Goal: Task Accomplishment & Management: Manage account settings

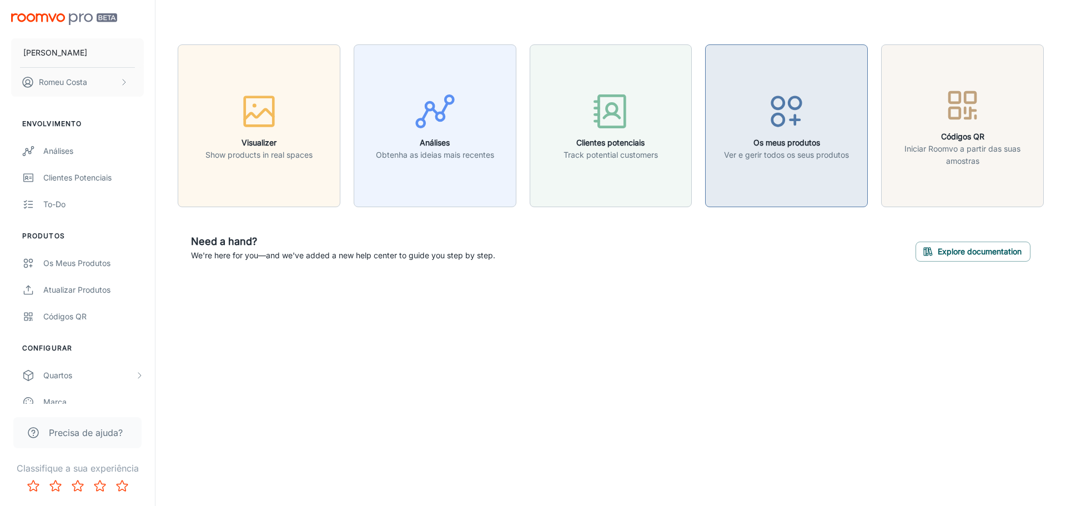
click at [770, 126] on icon "button" at bounding box center [786, 111] width 42 height 42
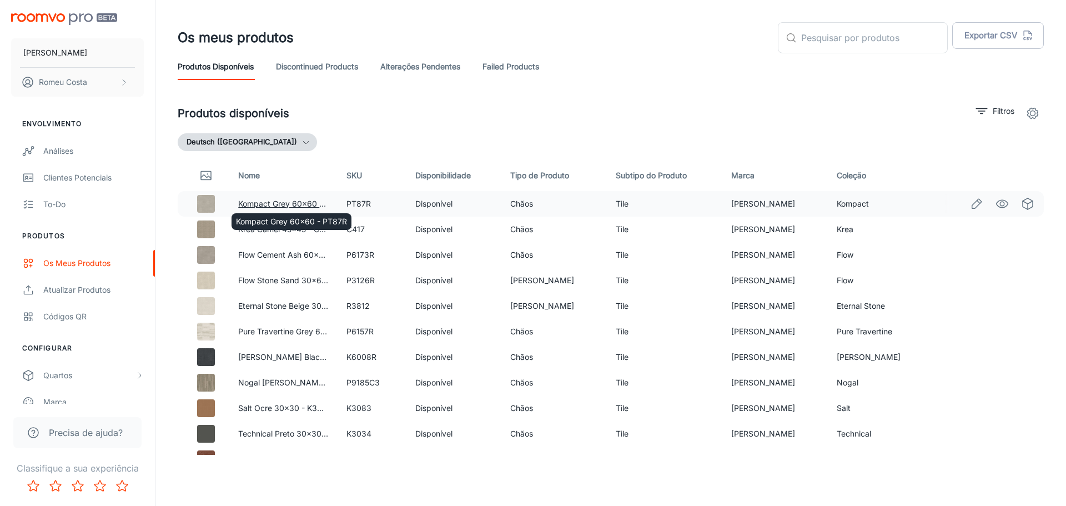
click at [283, 201] on link "Kompact Grey 60x60 - PT87R" at bounding box center [293, 203] width 111 height 9
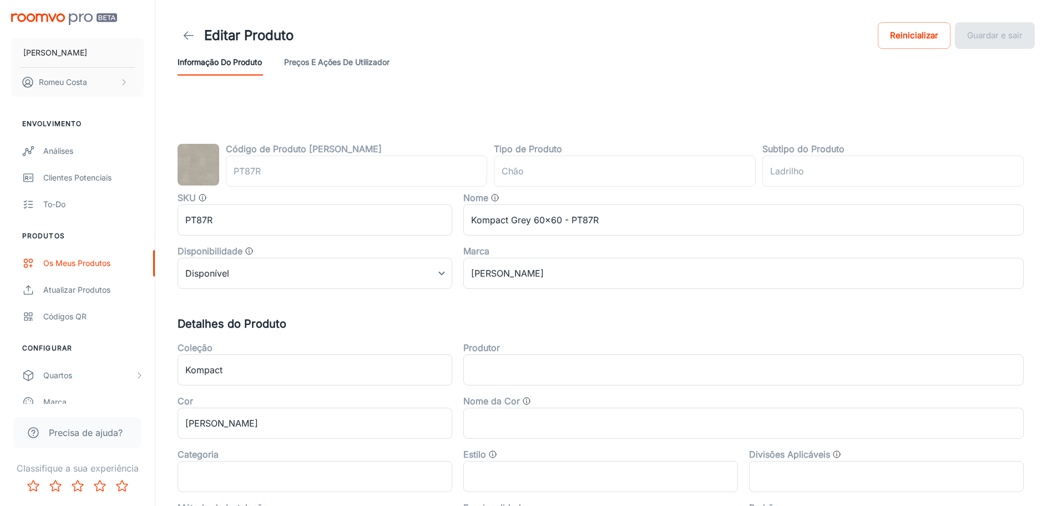
type input "Boden"
type input "Fliese"
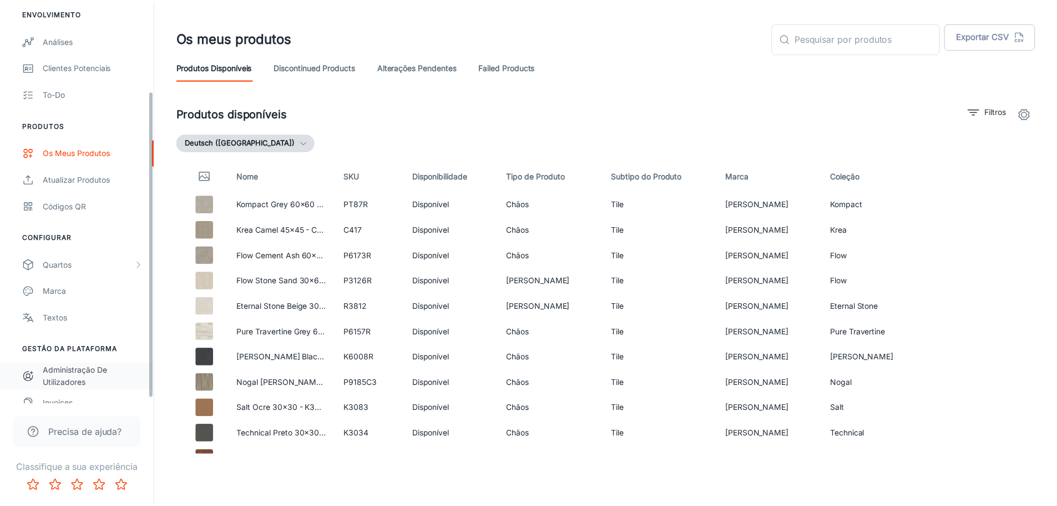
scroll to position [124, 0]
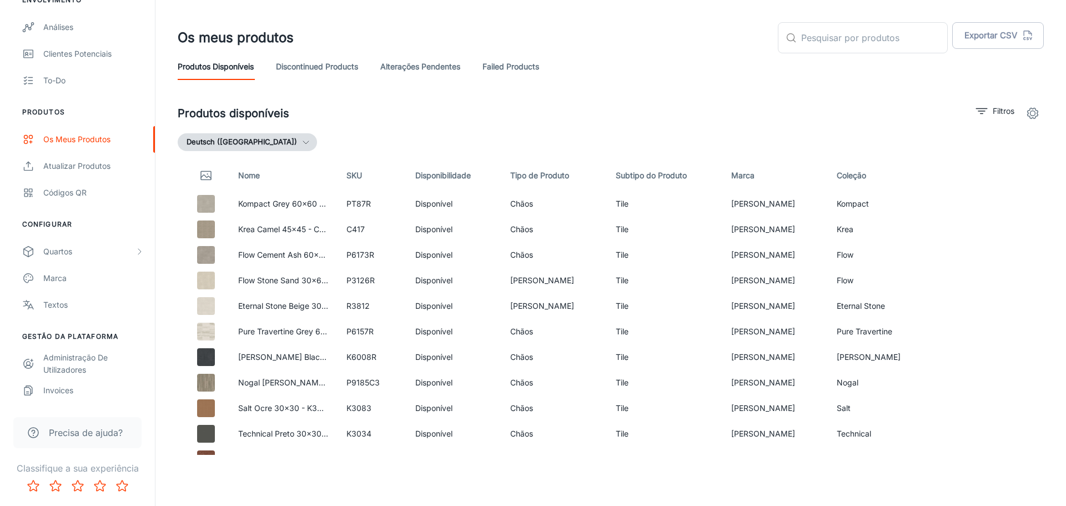
click at [260, 143] on button "Deutsch ([GEOGRAPHIC_DATA])" at bounding box center [247, 142] width 139 height 18
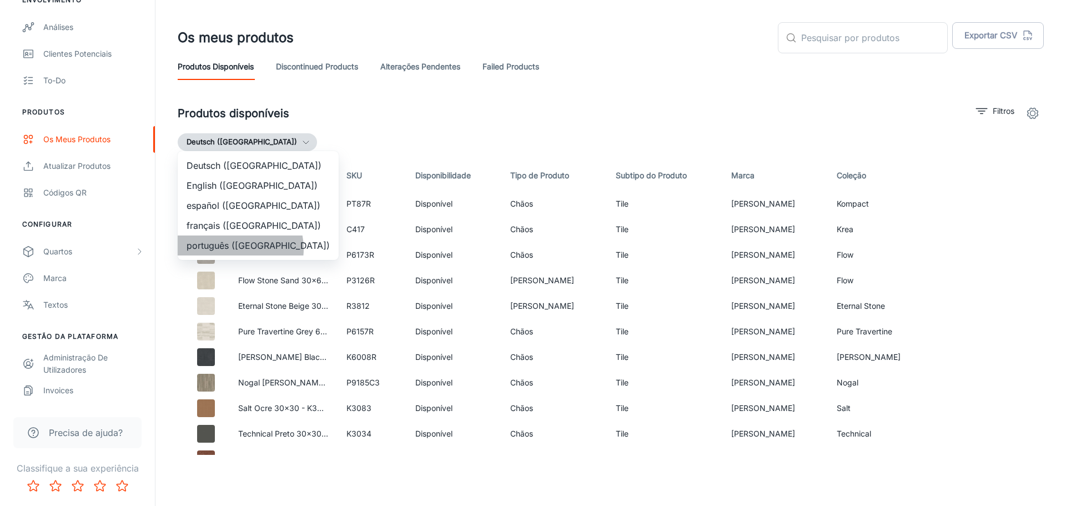
click at [232, 249] on li "português ([GEOGRAPHIC_DATA])" at bounding box center [258, 245] width 161 height 20
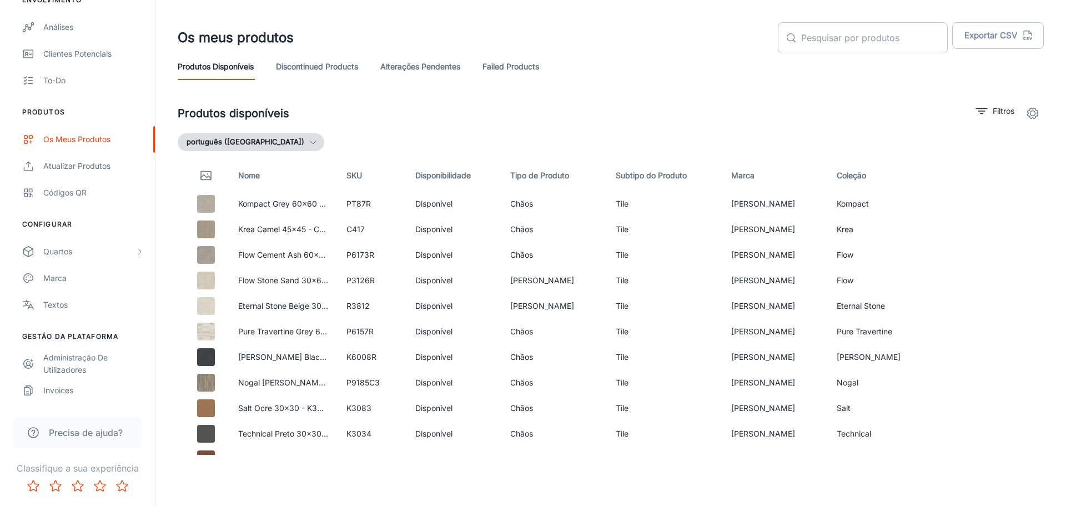
click at [876, 42] on input "text" at bounding box center [874, 37] width 147 height 31
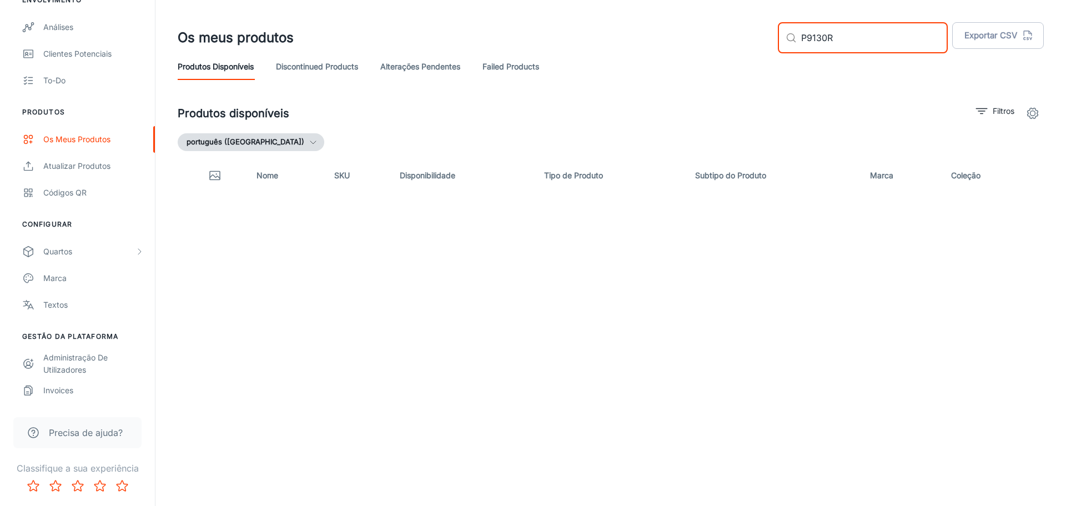
drag, startPoint x: 871, startPoint y: 36, endPoint x: 696, endPoint y: 47, distance: 175.2
click at [696, 47] on div "Os meus produtos ​ P9130R ​ Exportar CSV" at bounding box center [611, 37] width 866 height 31
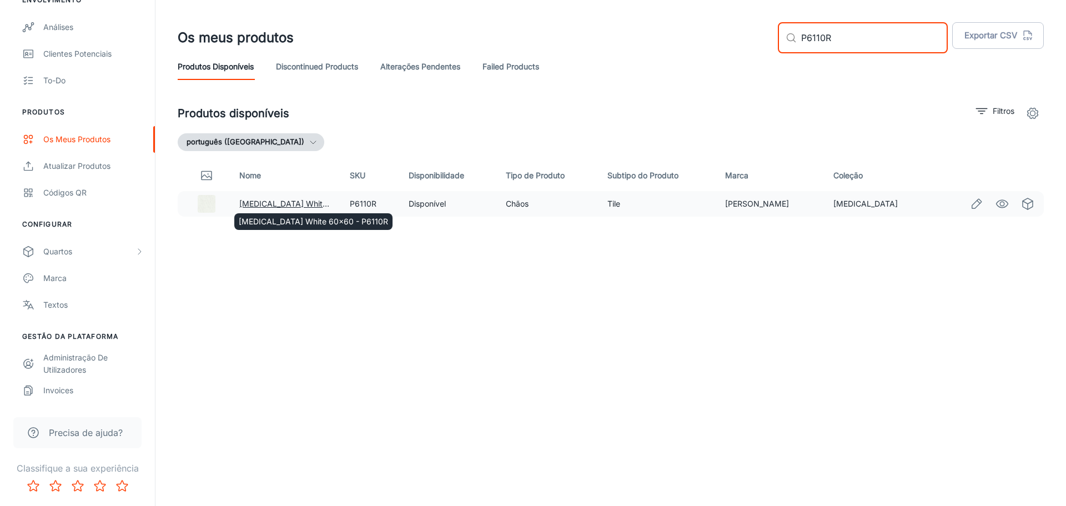
type input "P6110R"
click at [255, 203] on link "[MEDICAL_DATA] White 60x60 - P6110R" at bounding box center [313, 203] width 149 height 9
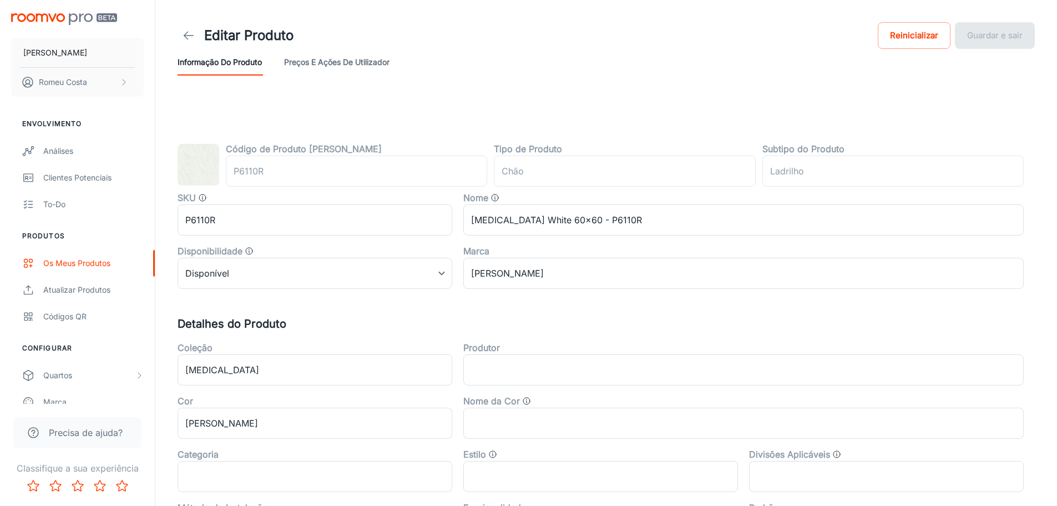
click at [322, 64] on button "Preços e ações de utilizador" at bounding box center [336, 62] width 105 height 27
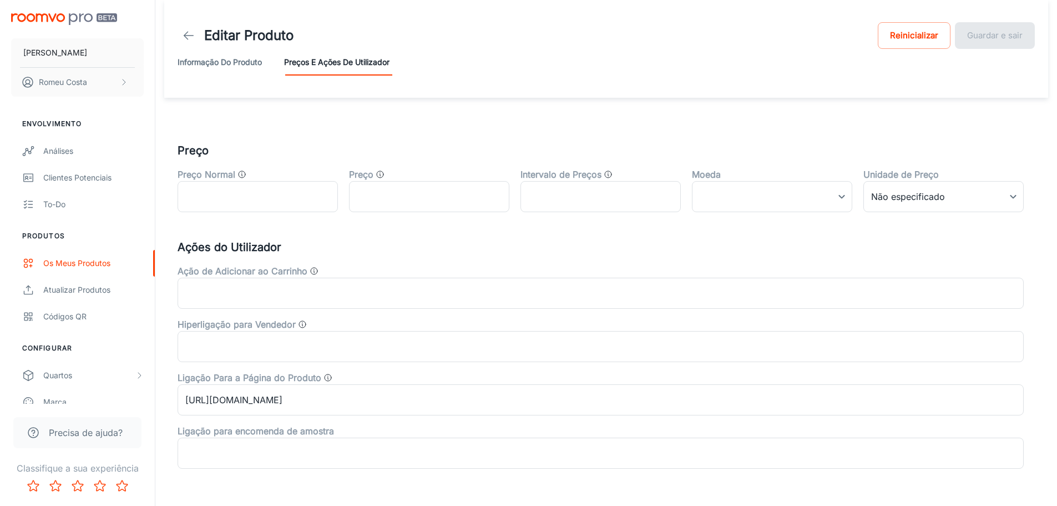
scroll to position [34, 0]
